Goal: Information Seeking & Learning: Learn about a topic

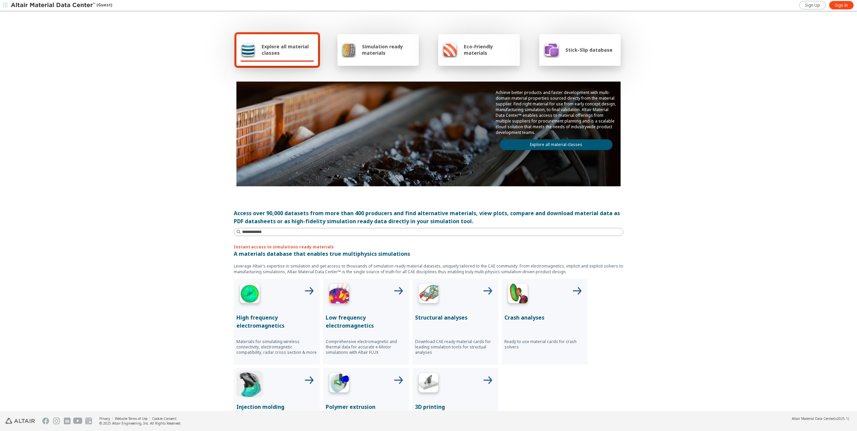
click at [267, 54] on span "Explore all material classes" at bounding box center [288, 49] width 52 height 13
click at [306, 232] on input at bounding box center [429, 231] width 388 height 7
type input "******"
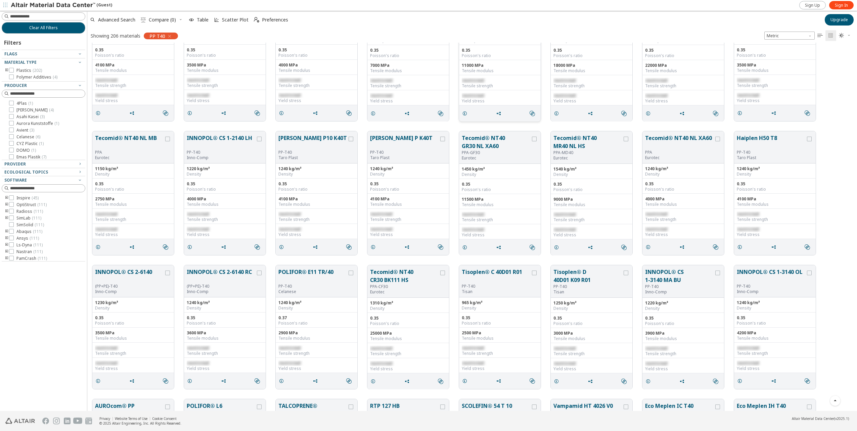
scroll to position [67, 0]
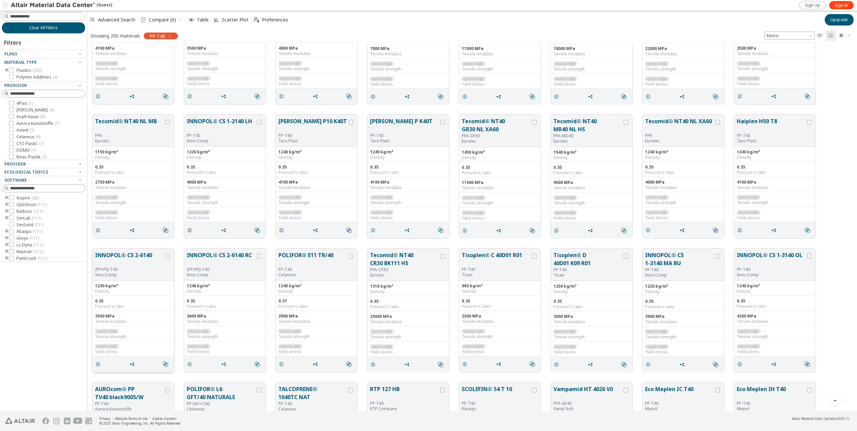
click at [140, 257] on button "INNOPOL® CS 2-6140" at bounding box center [129, 259] width 69 height 16
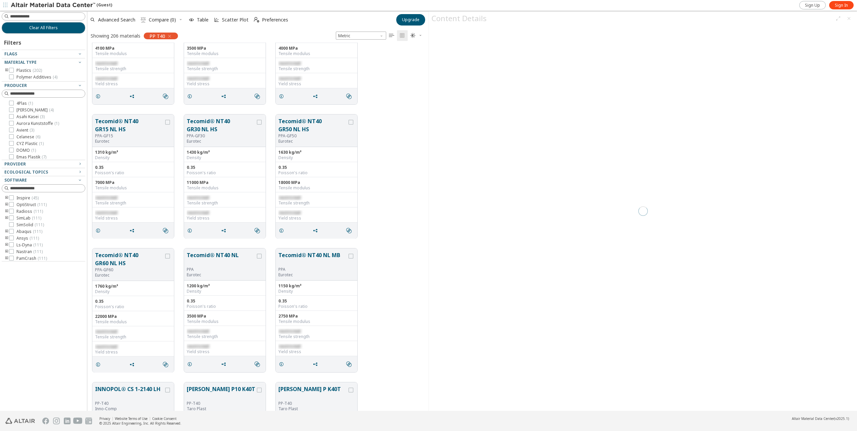
scroll to position [363, 336]
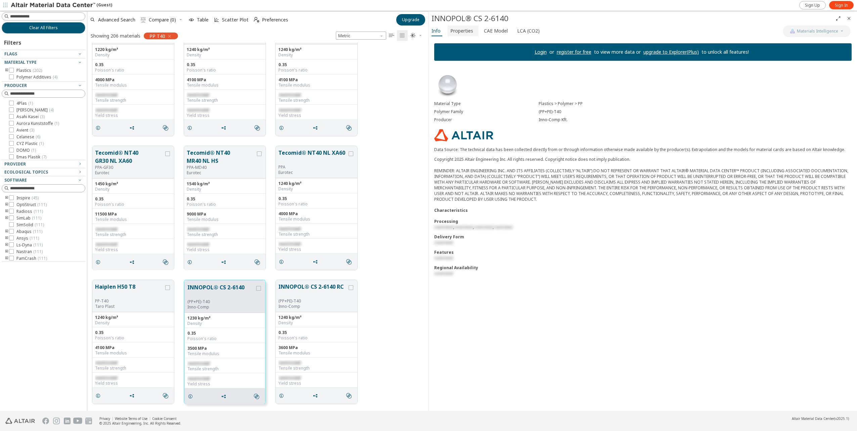
click at [467, 29] on span "Properties" at bounding box center [461, 31] width 23 height 11
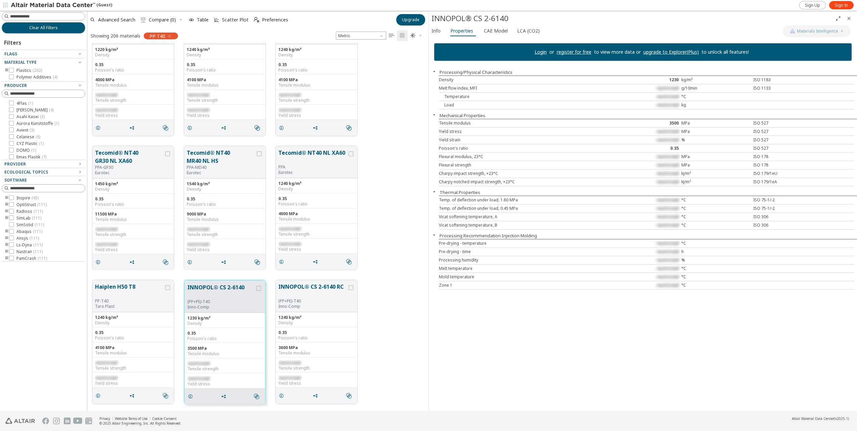
click at [7, 69] on icon "toogle group" at bounding box center [6, 70] width 5 height 5
click at [16, 77] on icon "toogle group" at bounding box center [16, 77] width 5 height 5
click at [36, 84] on label "PP ( 190 )" at bounding box center [40, 83] width 23 height 5
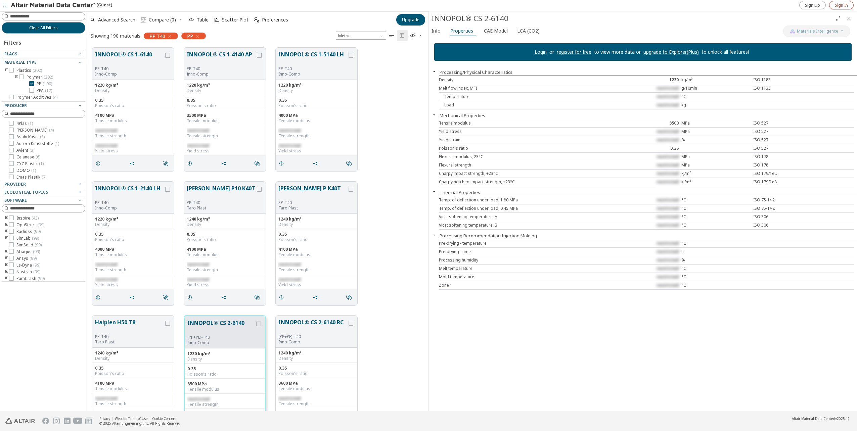
click at [842, 6] on span "Sign In" at bounding box center [841, 5] width 13 height 5
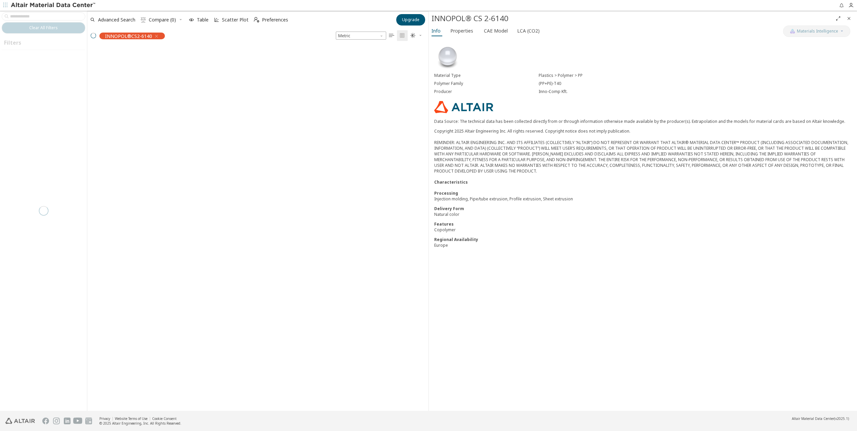
scroll to position [363, 336]
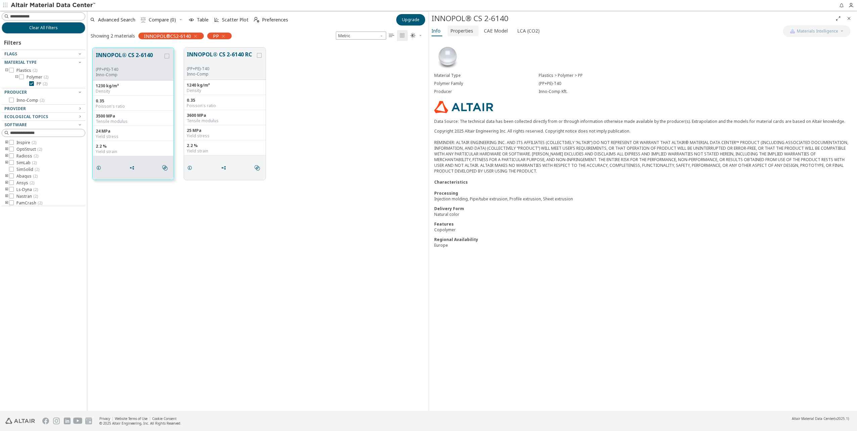
click at [463, 30] on span "Properties" at bounding box center [461, 31] width 23 height 11
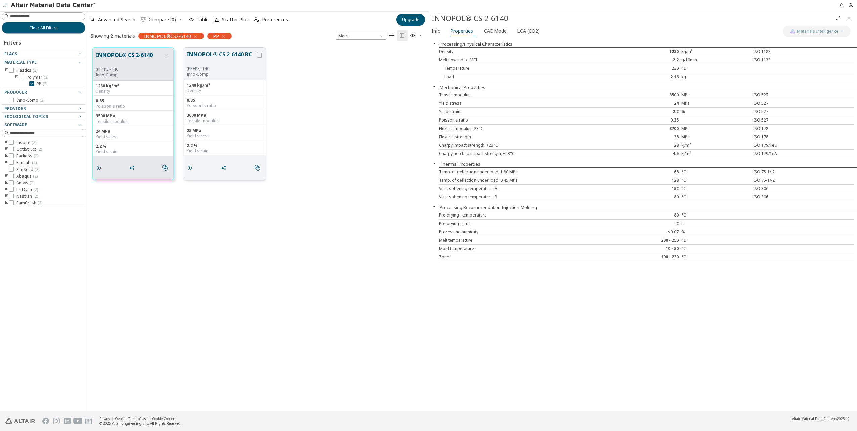
click at [237, 58] on button "INNOPOL® CS 2-6140 RC" at bounding box center [221, 58] width 69 height 16
